Goal: Information Seeking & Learning: Learn about a topic

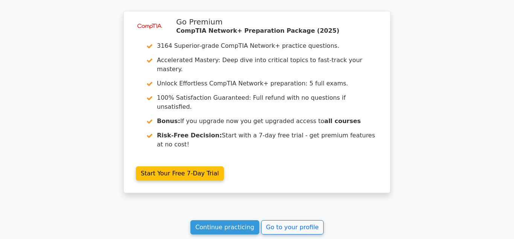
scroll to position [980, 0]
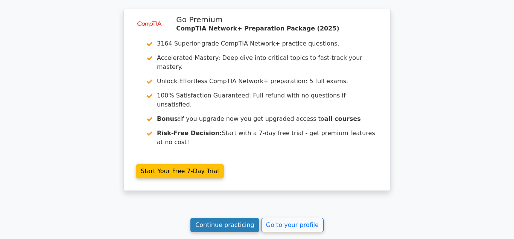
click at [220, 218] on link "Continue practicing" at bounding box center [225, 225] width 69 height 14
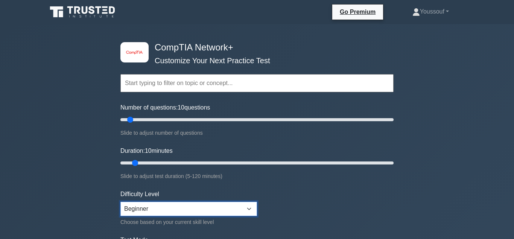
click at [120, 202] on select "Beginner Intermediate Expert" at bounding box center [188, 209] width 137 height 14
click at [340, 190] on form "Topics Networking Concepts Infrastructure Network Operations Network Security N…" at bounding box center [256, 167] width 273 height 233
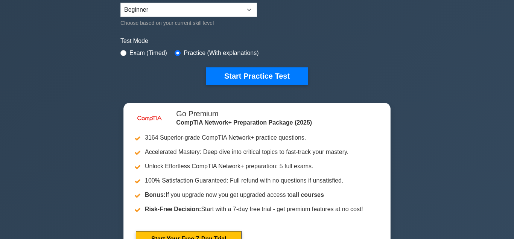
scroll to position [203, 0]
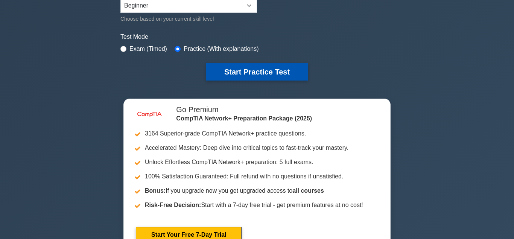
click at [235, 75] on button "Start Practice Test" at bounding box center [257, 71] width 102 height 17
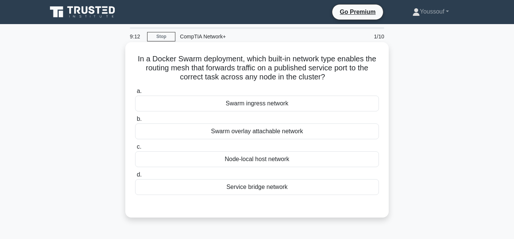
click at [254, 132] on div "Swarm overlay attachable network" at bounding box center [257, 132] width 244 height 16
click at [135, 122] on input "b. Swarm overlay attachable network" at bounding box center [135, 119] width 0 height 5
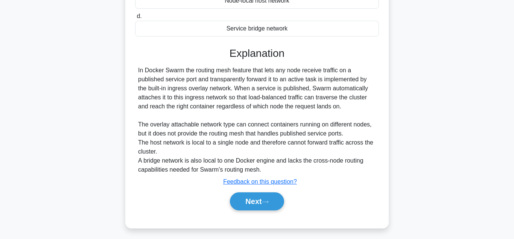
scroll to position [166, 0]
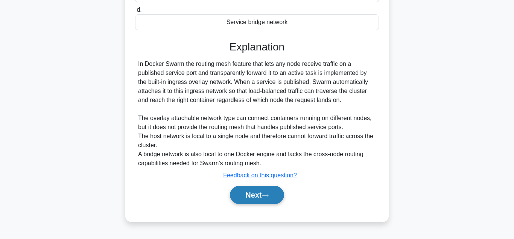
click at [259, 196] on button "Next" at bounding box center [257, 195] width 54 height 18
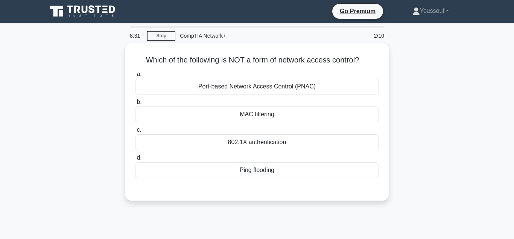
scroll to position [0, 0]
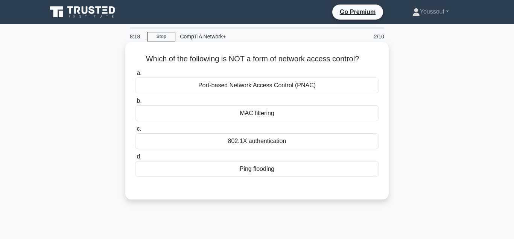
click at [247, 115] on div "MAC filtering" at bounding box center [257, 113] width 244 height 16
click at [135, 104] on input "b. MAC filtering" at bounding box center [135, 101] width 0 height 5
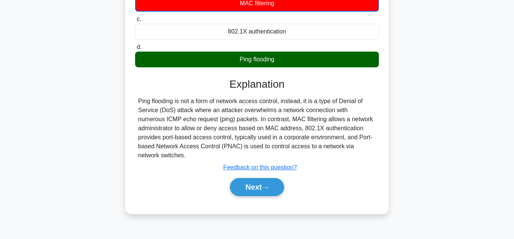
scroll to position [111, 0]
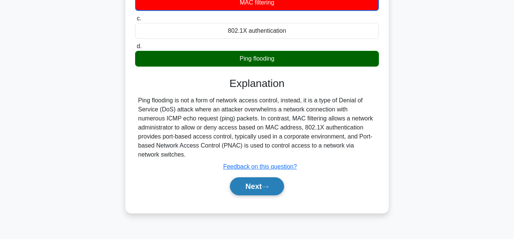
click at [279, 188] on button "Next" at bounding box center [257, 186] width 54 height 18
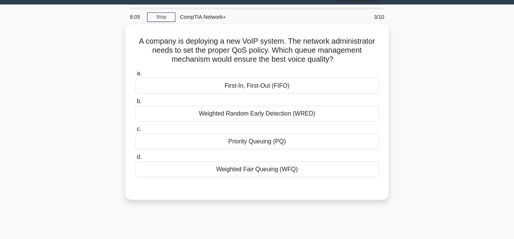
scroll to position [19, 0]
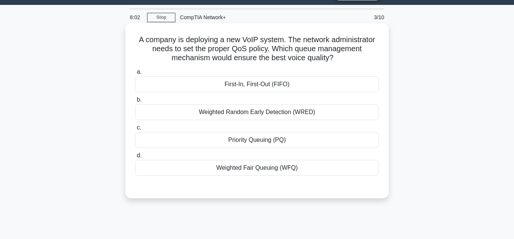
click at [262, 88] on div "First-In, First-Out (FIFO)" at bounding box center [257, 84] width 244 height 16
click at [135, 75] on input "a. First-In, First-Out (FIFO)" at bounding box center [135, 72] width 0 height 5
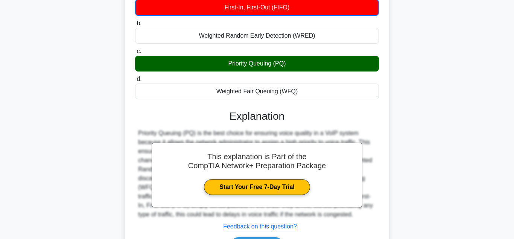
scroll to position [98, 0]
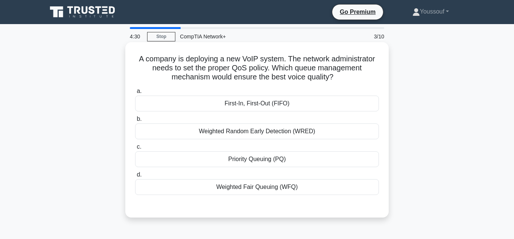
click at [267, 163] on div "Priority Queuing (PQ)" at bounding box center [257, 159] width 244 height 16
click at [135, 149] on input "c. Priority Queuing (PQ)" at bounding box center [135, 147] width 0 height 5
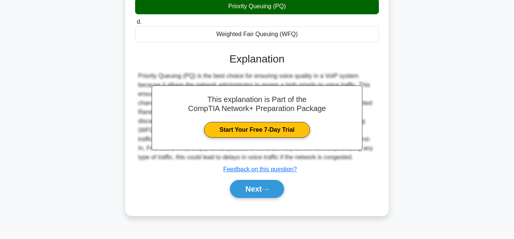
scroll to position [156, 0]
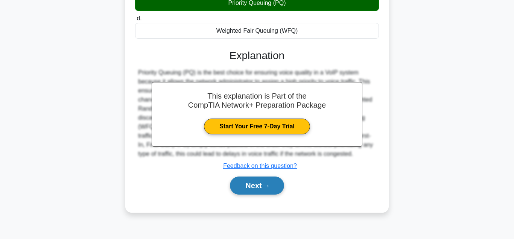
click at [262, 192] on button "Next" at bounding box center [257, 186] width 54 height 18
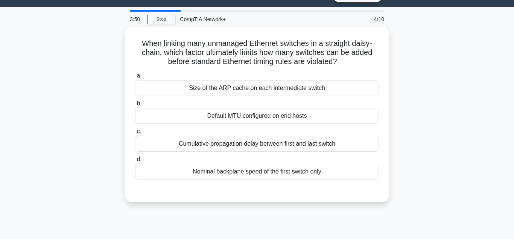
scroll to position [18, 0]
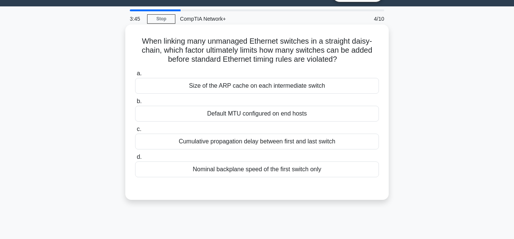
click at [232, 143] on div "Cumulative propagation delay between first and last switch" at bounding box center [257, 142] width 244 height 16
click at [135, 132] on input "c. Cumulative propagation delay between first and last switch" at bounding box center [135, 129] width 0 height 5
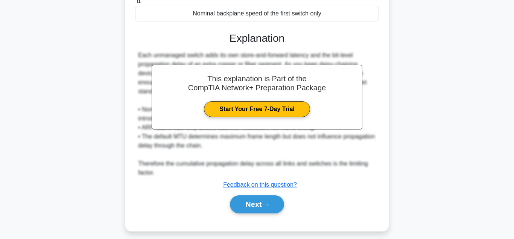
scroll to position [181, 0]
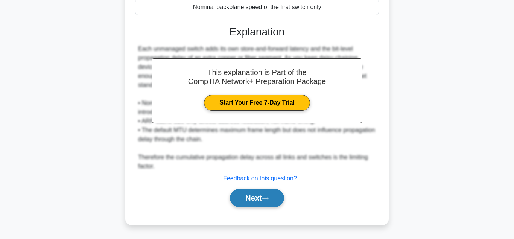
click at [251, 199] on button "Next" at bounding box center [257, 198] width 54 height 18
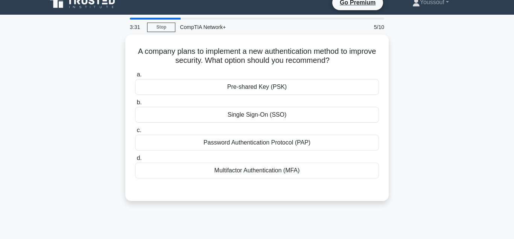
scroll to position [0, 0]
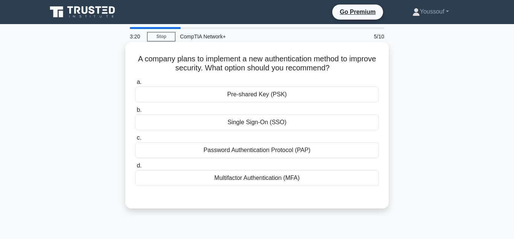
click at [271, 125] on div "Single Sign-On (SSO)" at bounding box center [257, 122] width 244 height 16
click at [135, 113] on input "b. Single Sign-On (SSO)" at bounding box center [135, 110] width 0 height 5
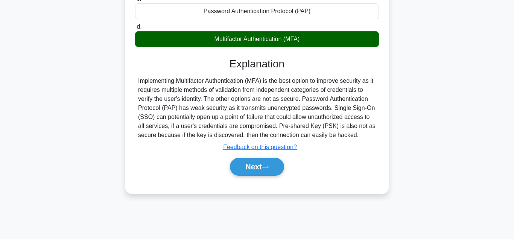
scroll to position [157, 0]
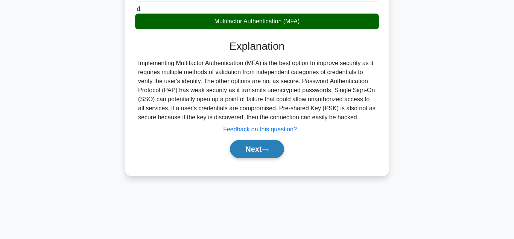
click at [264, 150] on button "Next" at bounding box center [257, 149] width 54 height 18
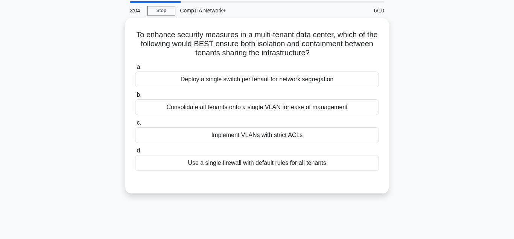
scroll to position [25, 0]
click at [259, 135] on div "Implement VLANs with strict ACLs" at bounding box center [257, 135] width 244 height 16
click at [135, 125] on input "c. Implement VLANs with strict ACLs" at bounding box center [135, 122] width 0 height 5
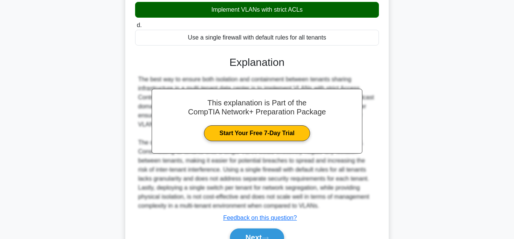
scroll to position [190, 0]
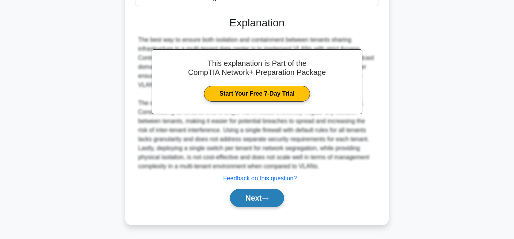
click at [250, 202] on button "Next" at bounding box center [257, 198] width 54 height 18
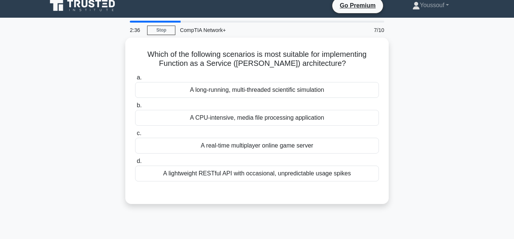
scroll to position [3, 0]
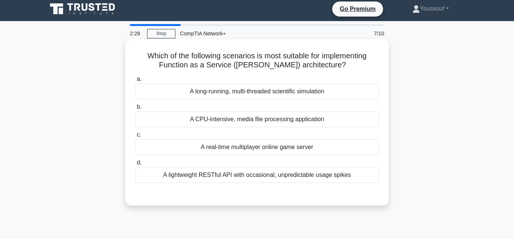
click at [288, 151] on div "A real-time multiplayer online game server" at bounding box center [257, 147] width 244 height 16
click at [135, 137] on input "c. A real-time multiplayer online game server" at bounding box center [135, 135] width 0 height 5
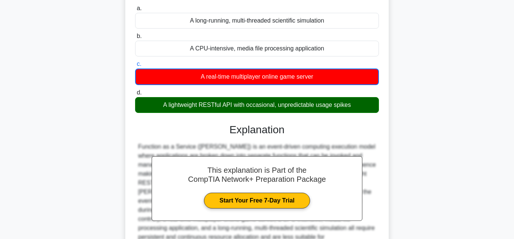
scroll to position [168, 0]
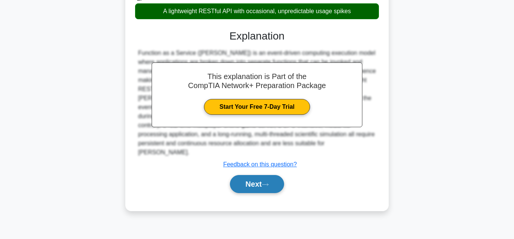
click at [272, 175] on button "Next" at bounding box center [257, 184] width 54 height 18
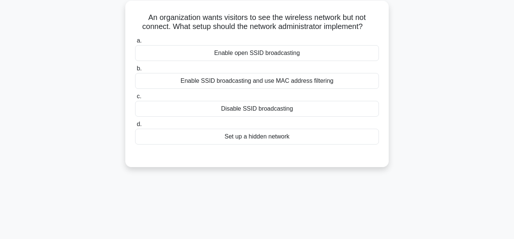
scroll to position [44, 0]
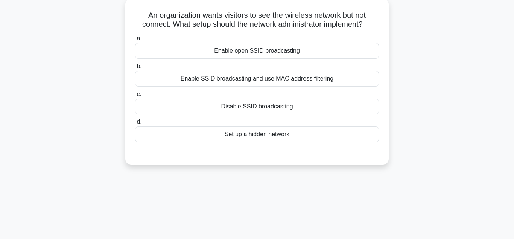
click at [232, 84] on div "Enable SSID broadcasting and use MAC address filtering" at bounding box center [257, 79] width 244 height 16
click at [135, 69] on input "b. Enable SSID broadcasting and use MAC address filtering" at bounding box center [135, 66] width 0 height 5
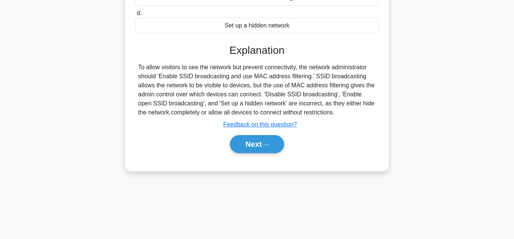
scroll to position [168, 0]
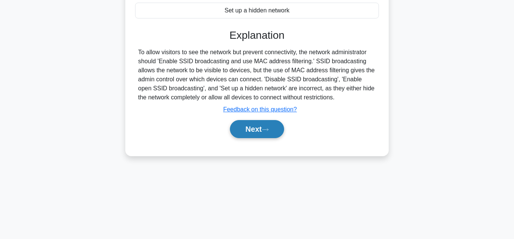
click at [261, 124] on button "Next" at bounding box center [257, 129] width 54 height 18
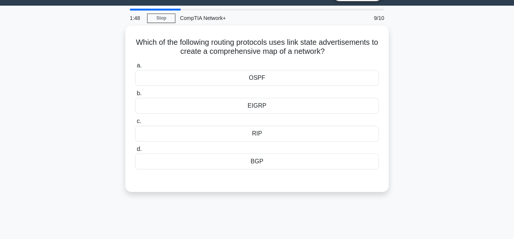
scroll to position [19, 0]
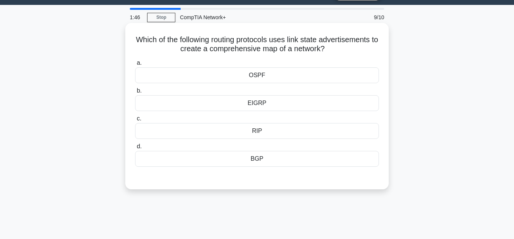
click at [256, 78] on div "OSPF" at bounding box center [257, 75] width 244 height 16
click at [135, 66] on input "a. OSPF" at bounding box center [135, 63] width 0 height 5
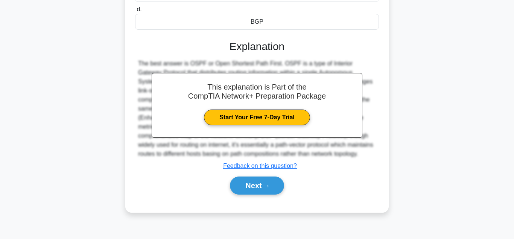
scroll to position [168, 0]
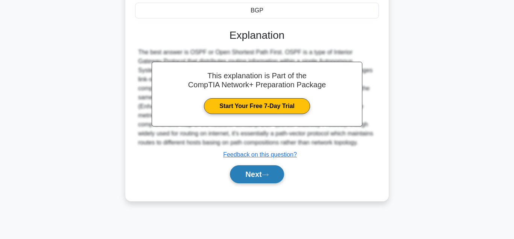
click at [256, 179] on button "Next" at bounding box center [257, 174] width 54 height 18
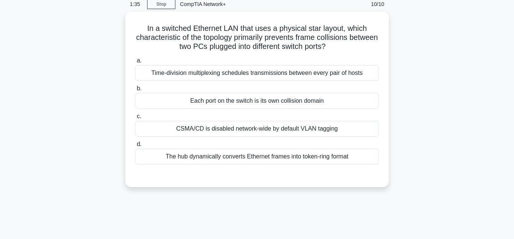
scroll to position [31, 0]
click at [206, 129] on div "CSMA/CD is disabled network-wide by default VLAN tagging" at bounding box center [257, 129] width 244 height 16
click at [135, 119] on input "c. CSMA/CD is disabled network-wide by default VLAN tagging" at bounding box center [135, 116] width 0 height 5
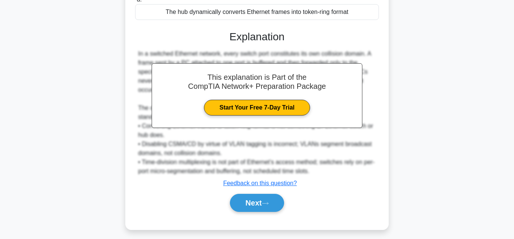
scroll to position [182, 0]
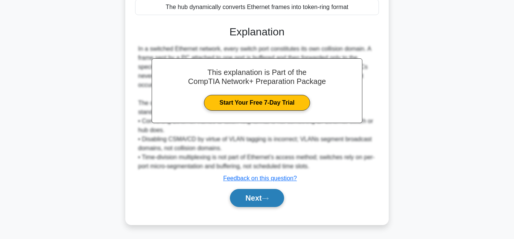
click at [248, 201] on button "Next" at bounding box center [257, 198] width 54 height 18
